Goal: Information Seeking & Learning: Understand process/instructions

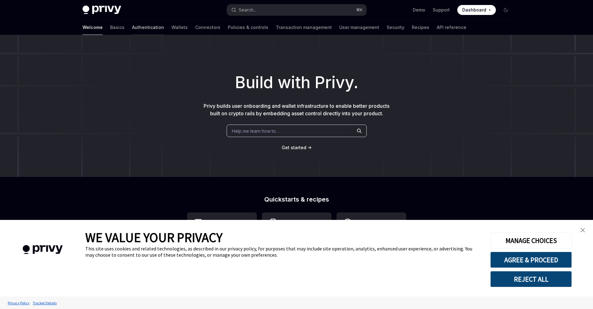
click at [132, 35] on link "Authentication" at bounding box center [148, 27] width 32 height 15
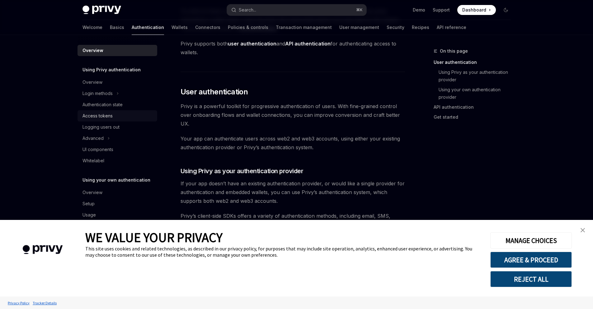
scroll to position [288, 0]
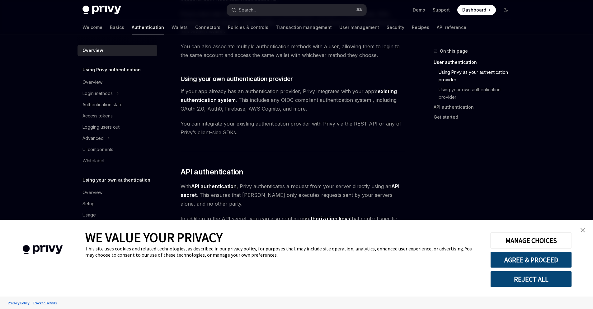
click at [579, 229] on link "close banner" at bounding box center [583, 230] width 12 height 12
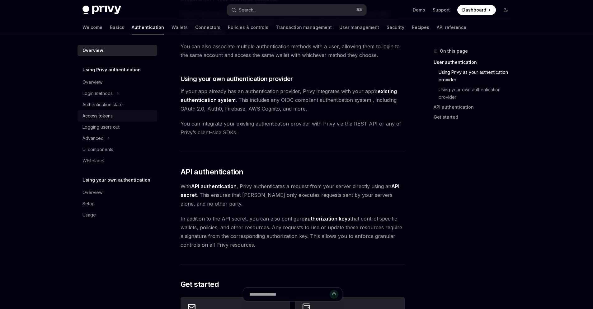
click at [83, 120] on div "Access tokens" at bounding box center [98, 115] width 30 height 7
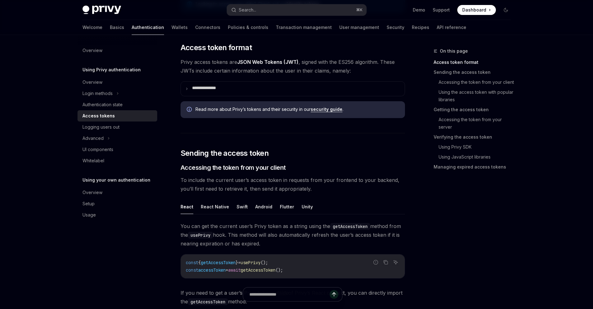
scroll to position [139, 0]
click at [224, 96] on summary "**********" at bounding box center [293, 89] width 224 height 14
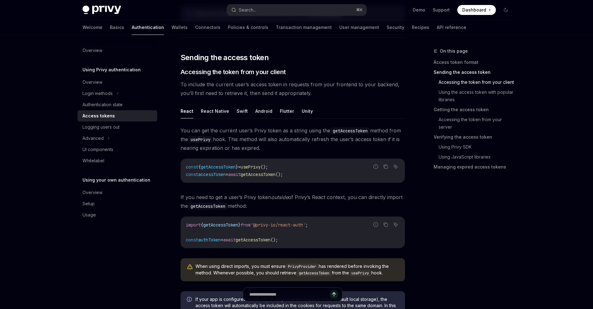
scroll to position [529, 0]
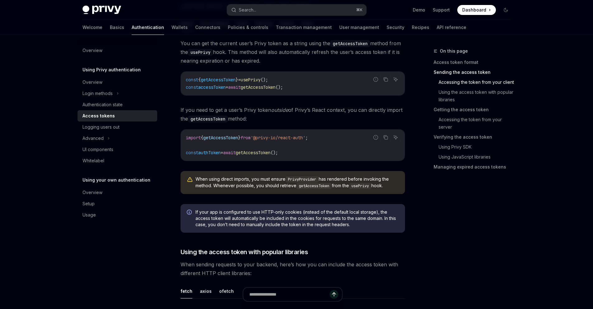
click at [181, 31] on ul "React React Native Swift Android Flutter Unity" at bounding box center [293, 24] width 225 height 15
click at [201, 31] on button "React Native" at bounding box center [215, 24] width 28 height 15
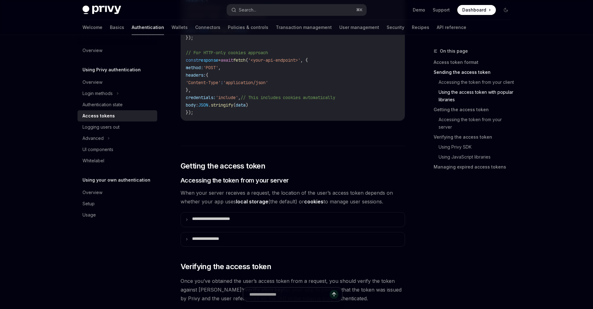
scroll to position [799, 0]
type textarea "*"
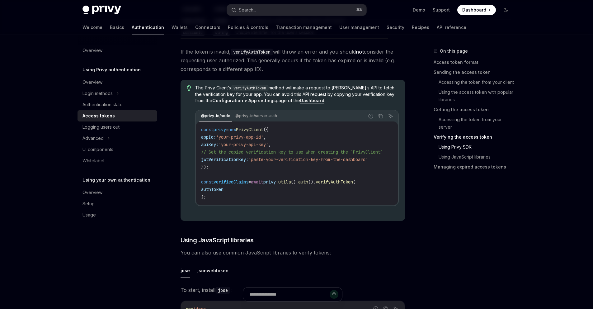
scroll to position [1334, 0]
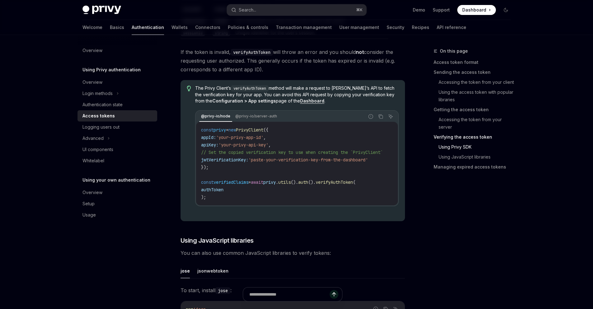
copy span "verifyAuthToken"
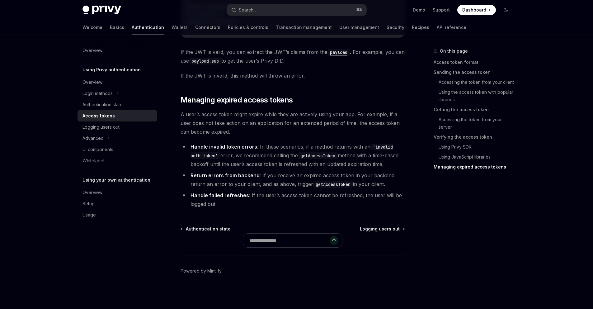
scroll to position [2188, 0]
